Goal: Check status: Check status

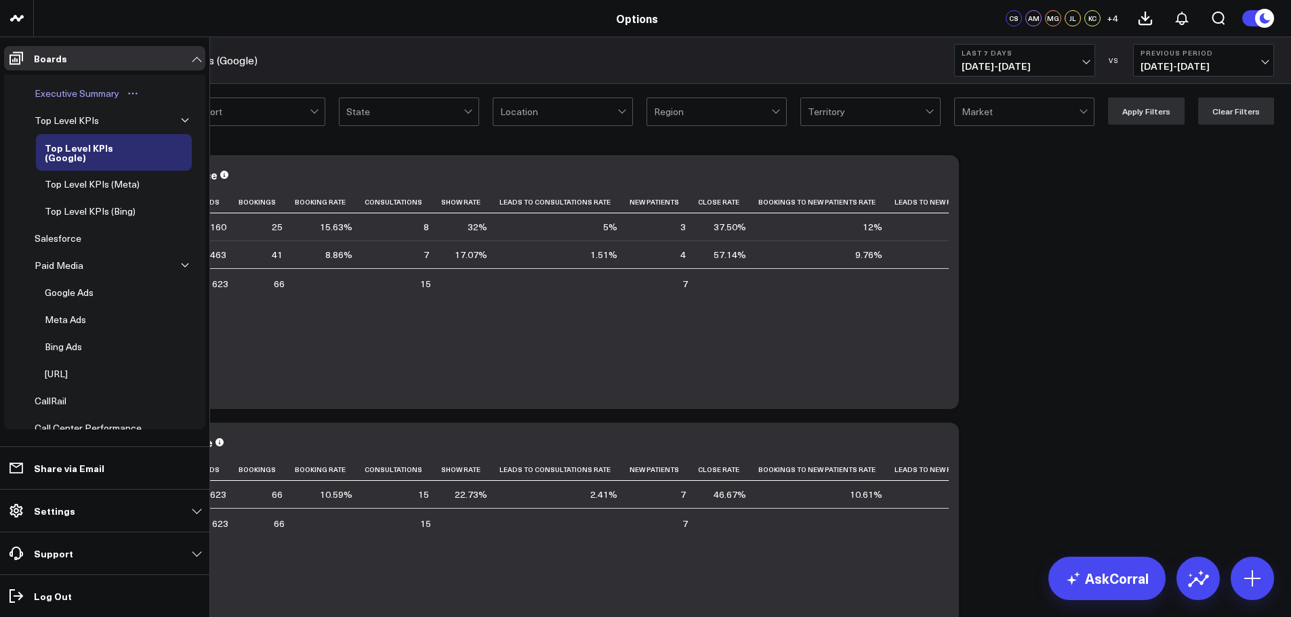
click at [62, 93] on div "Executive Summary" at bounding box center [76, 93] width 91 height 16
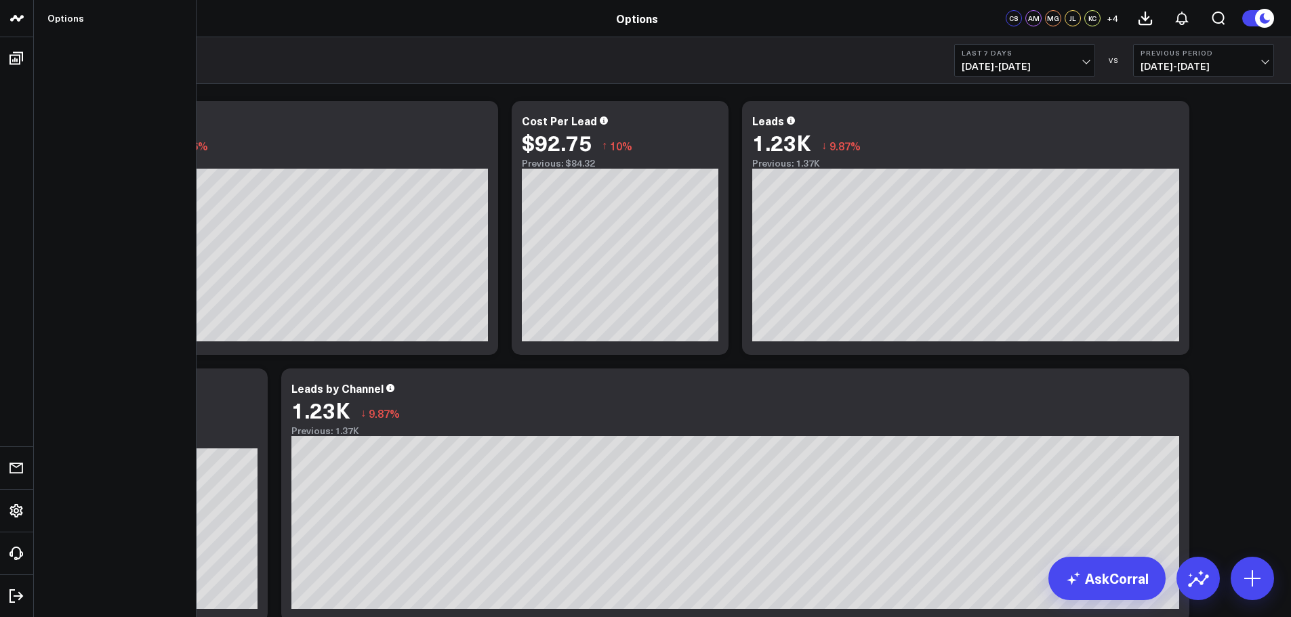
click at [14, 21] on icon at bounding box center [17, 18] width 16 height 16
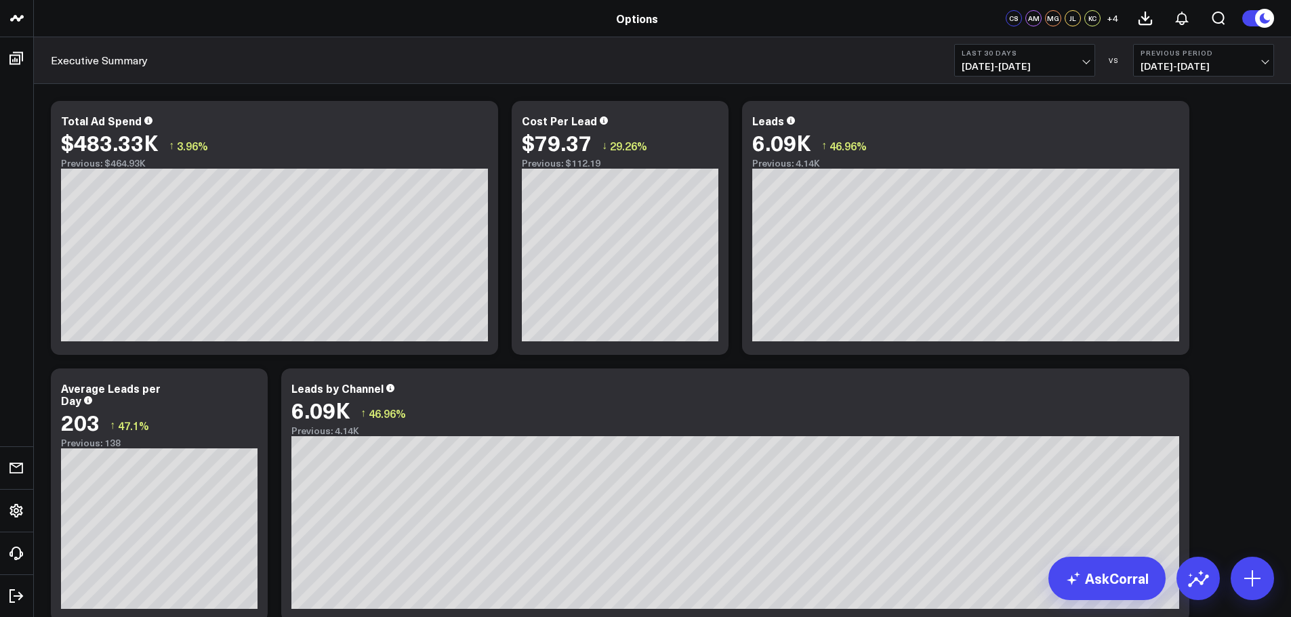
click at [1088, 61] on span "09/06/25 - 10/05/25" at bounding box center [1025, 66] width 126 height 11
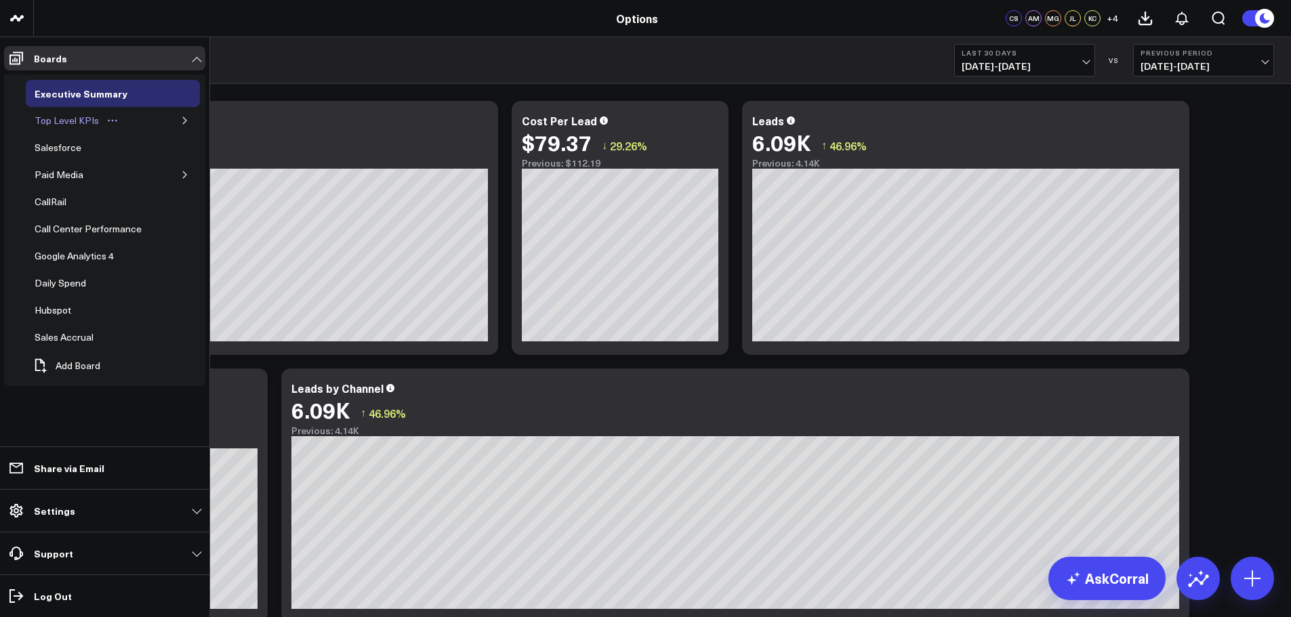
click at [64, 119] on div "Top Level KPIs" at bounding box center [66, 120] width 71 height 16
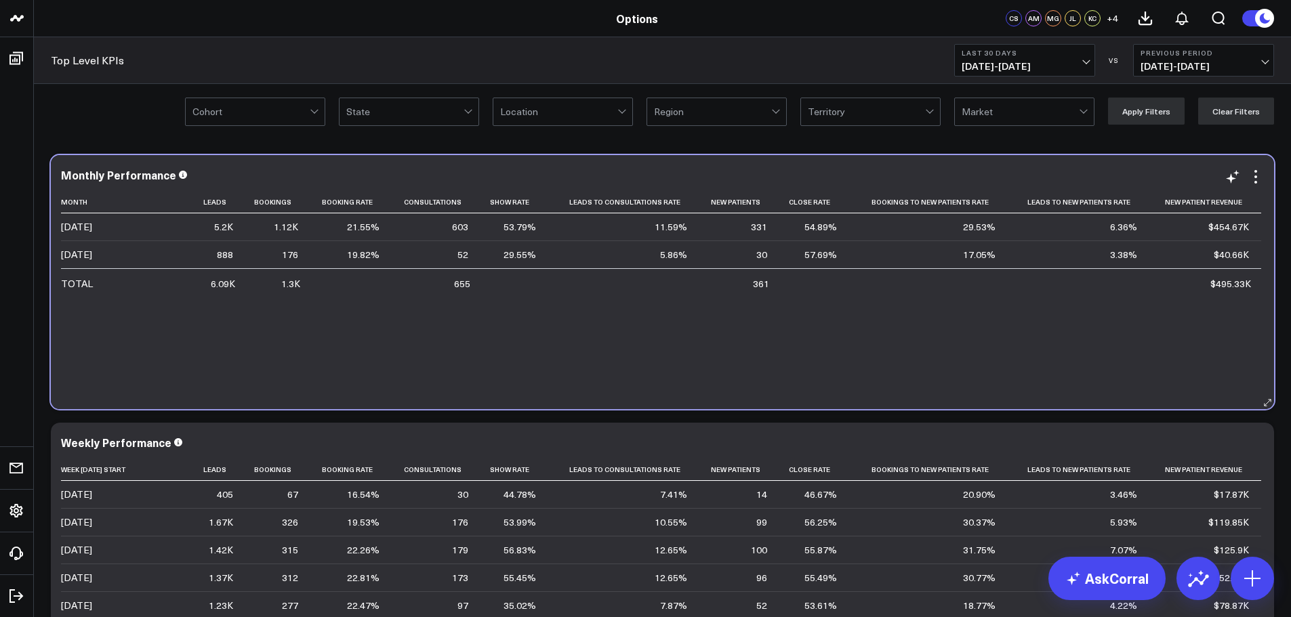
click at [408, 155] on div "Monthly Performance Month Leads Bookings Booking Rate Consultations Show Rate L…" at bounding box center [662, 282] width 1223 height 254
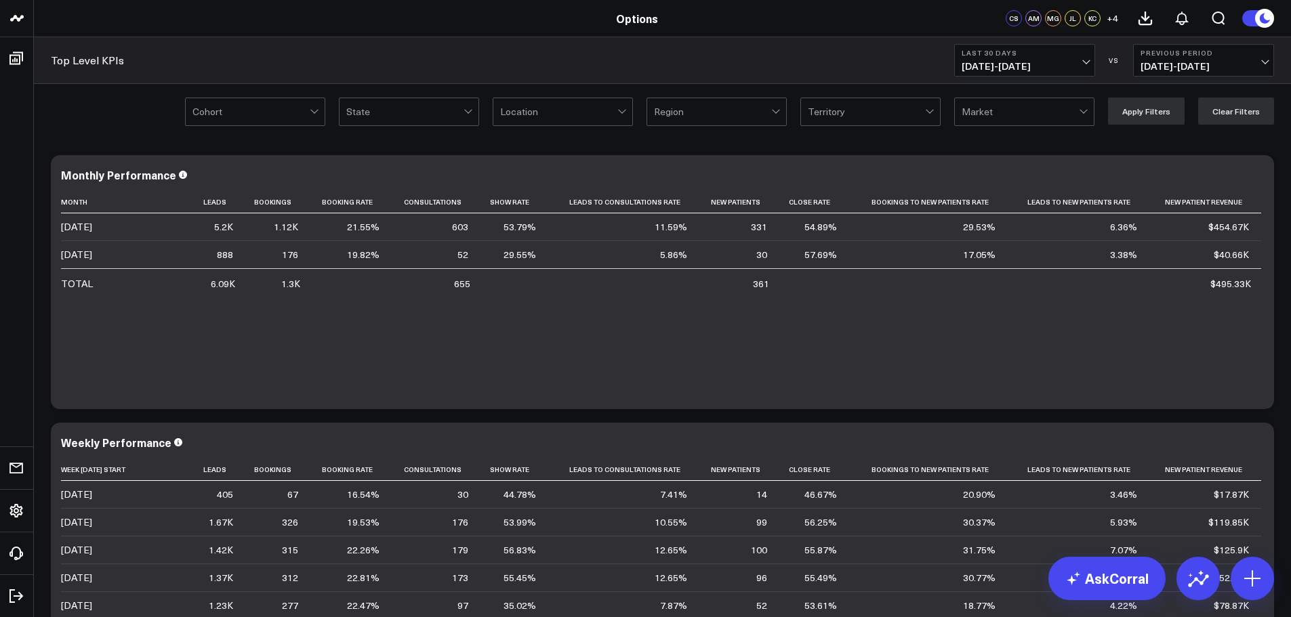
click at [1085, 63] on span "09/06/25 - 10/05/25" at bounding box center [1025, 66] width 126 height 11
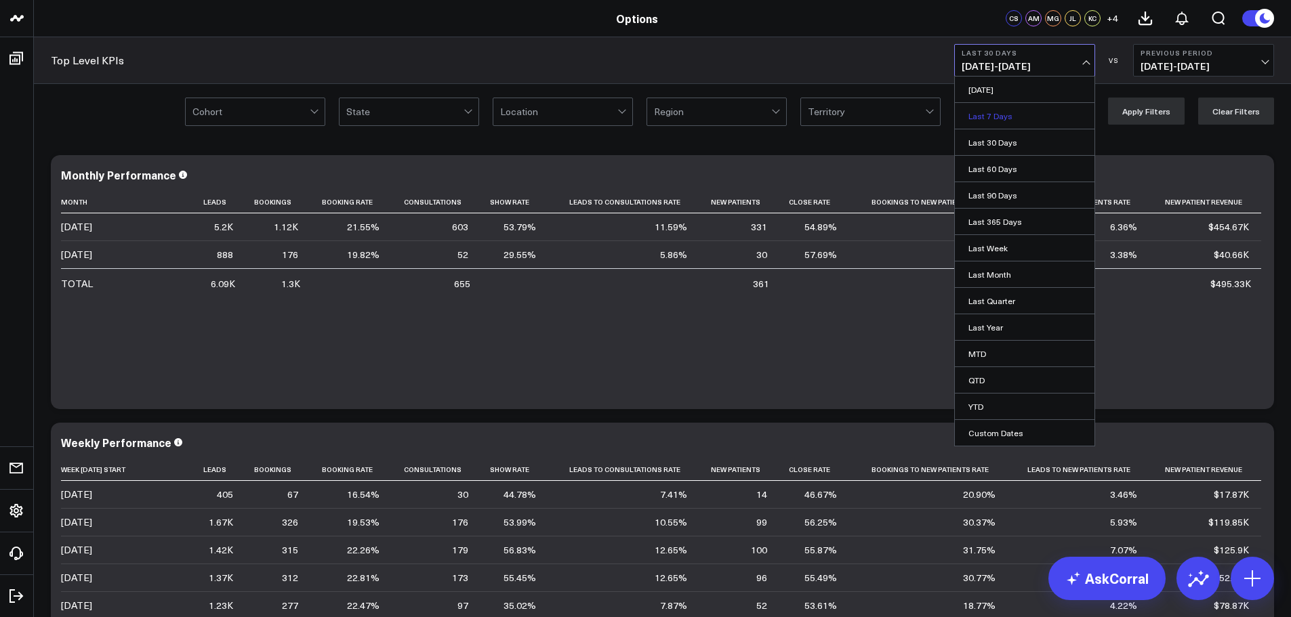
click at [1051, 115] on link "Last 7 Days" at bounding box center [1025, 116] width 140 height 26
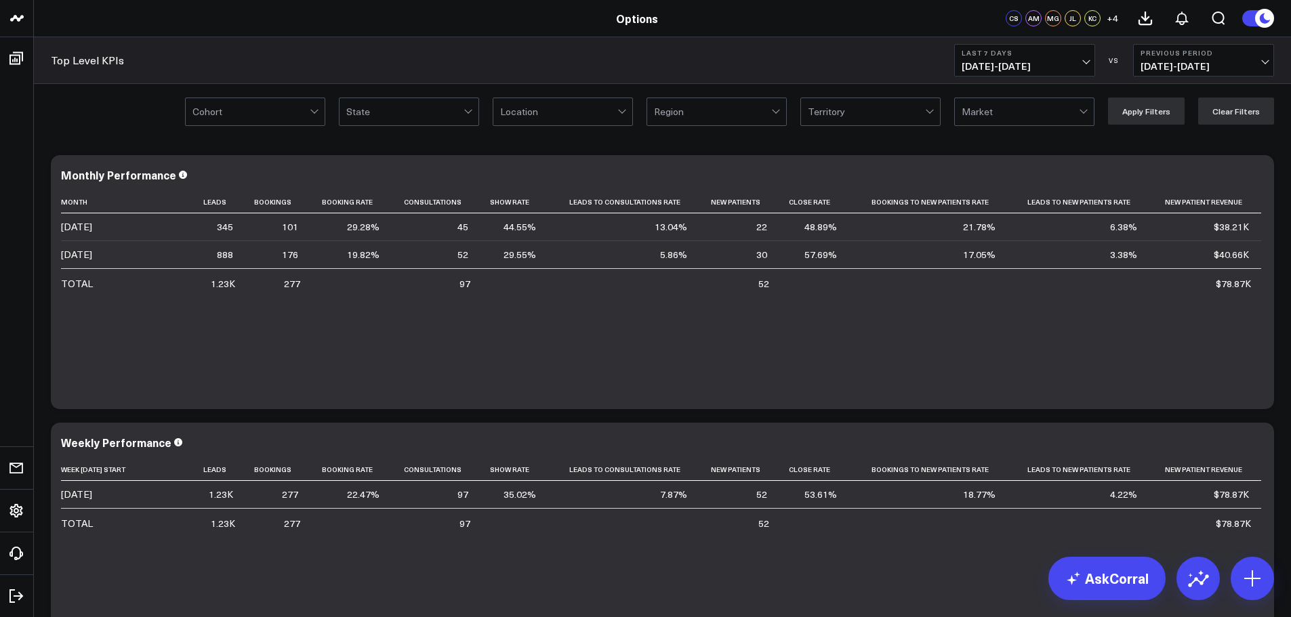
click at [1088, 61] on span "09/29/25 - 10/05/25" at bounding box center [1025, 66] width 126 height 11
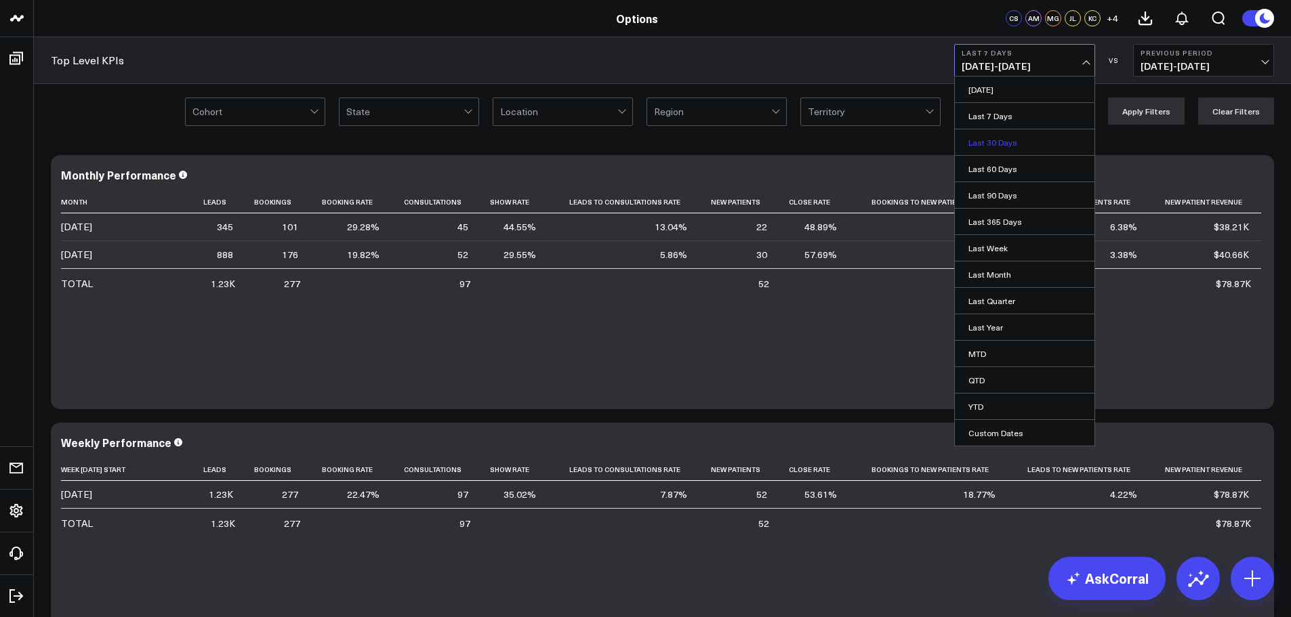
click at [995, 146] on link "Last 30 Days" at bounding box center [1025, 142] width 140 height 26
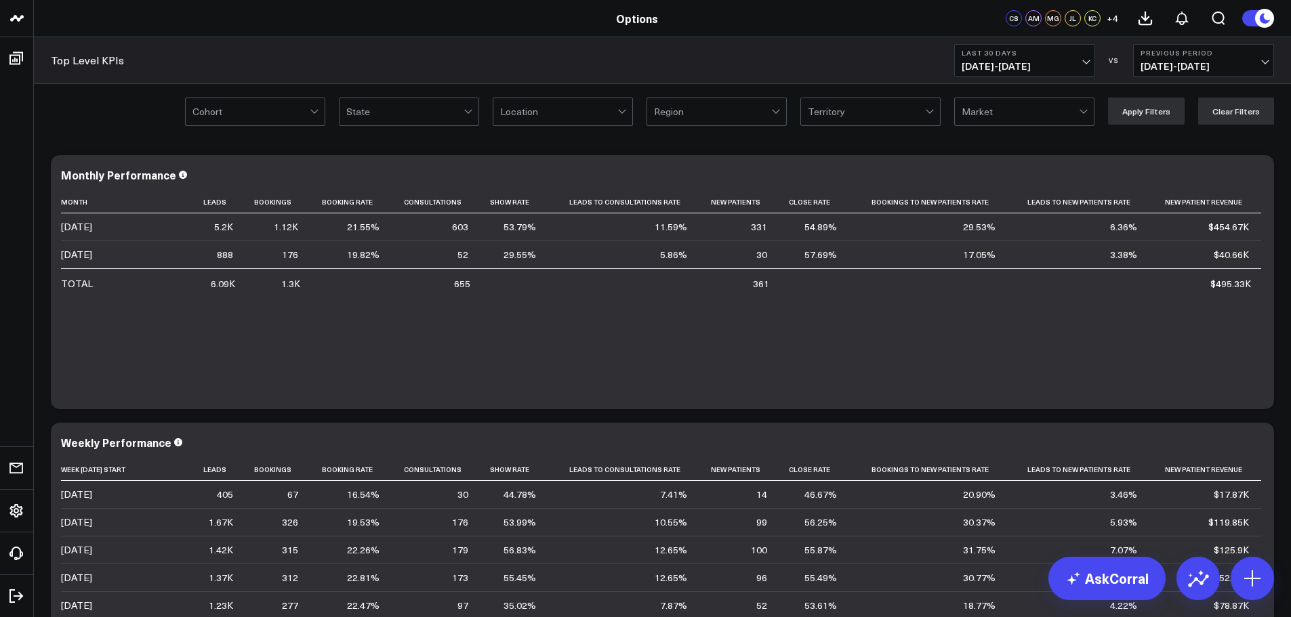
click at [1084, 61] on span "09/06/25 - 10/05/25" at bounding box center [1025, 66] width 126 height 11
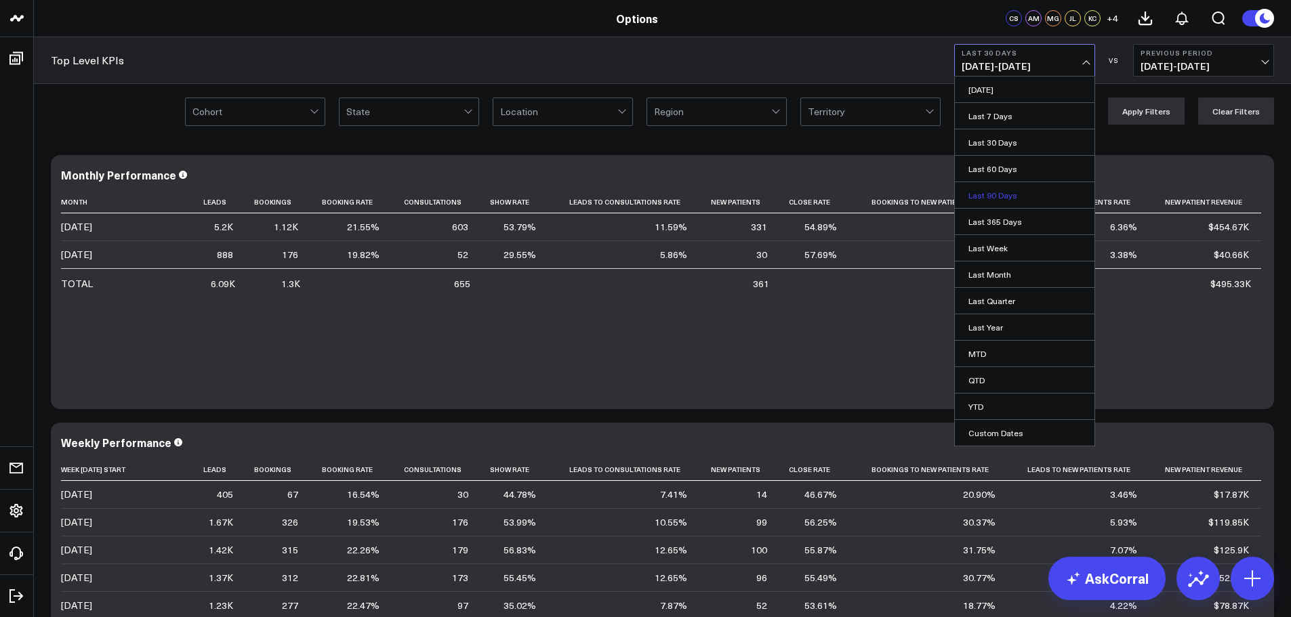
click at [978, 188] on link "Last 90 Days" at bounding box center [1025, 195] width 140 height 26
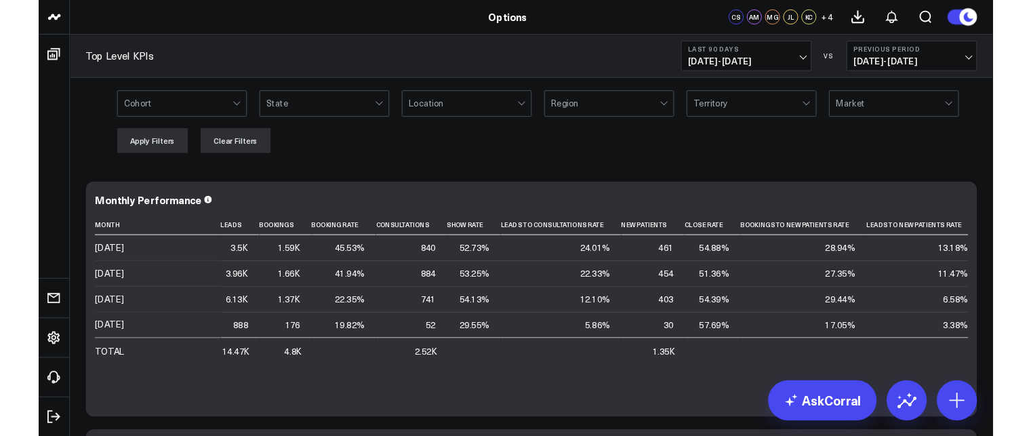
scroll to position [205, 0]
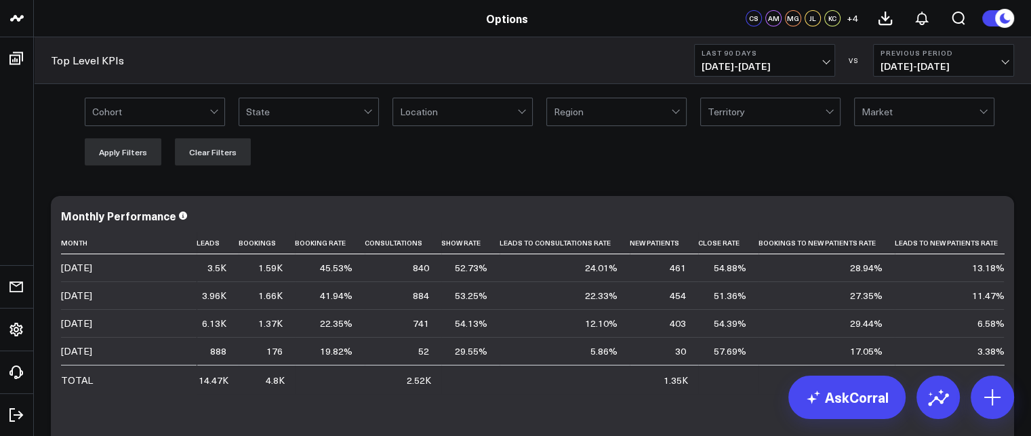
click at [510, 64] on div "Top Level KPIs Last 90 Days 07/08/25 - 10/05/25 VS Previous Period 04/09/25 - 0…" at bounding box center [532, 60] width 997 height 47
click at [823, 61] on span "07/08/25 - 10/05/25" at bounding box center [764, 66] width 126 height 11
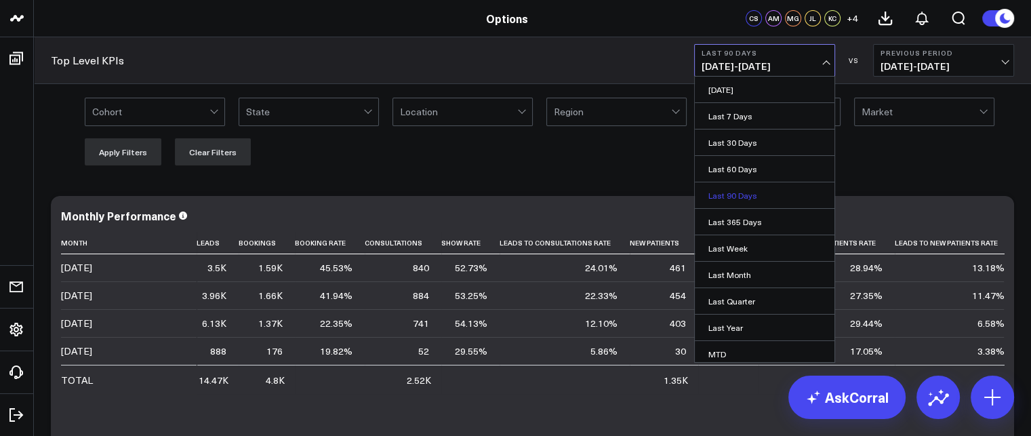
click at [794, 194] on link "Last 90 Days" at bounding box center [765, 195] width 140 height 26
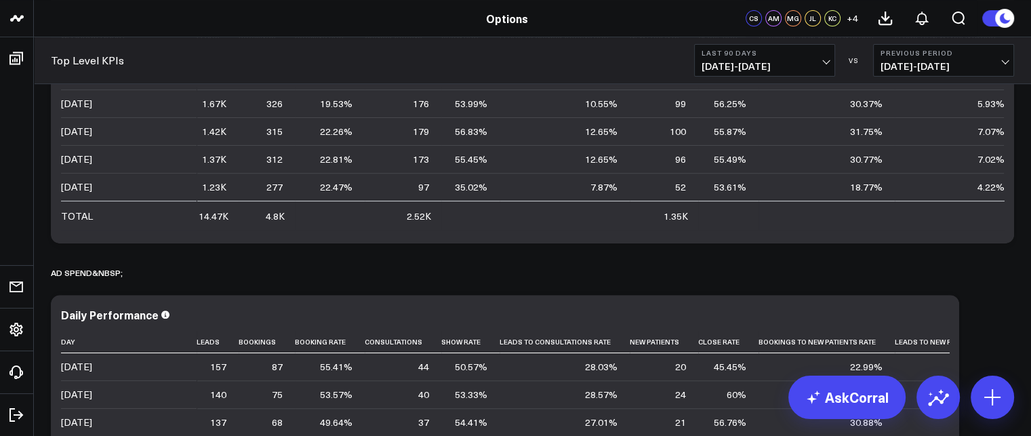
scroll to position [369, 0]
